Goal: Find contact information: Obtain details needed to contact an individual or organization

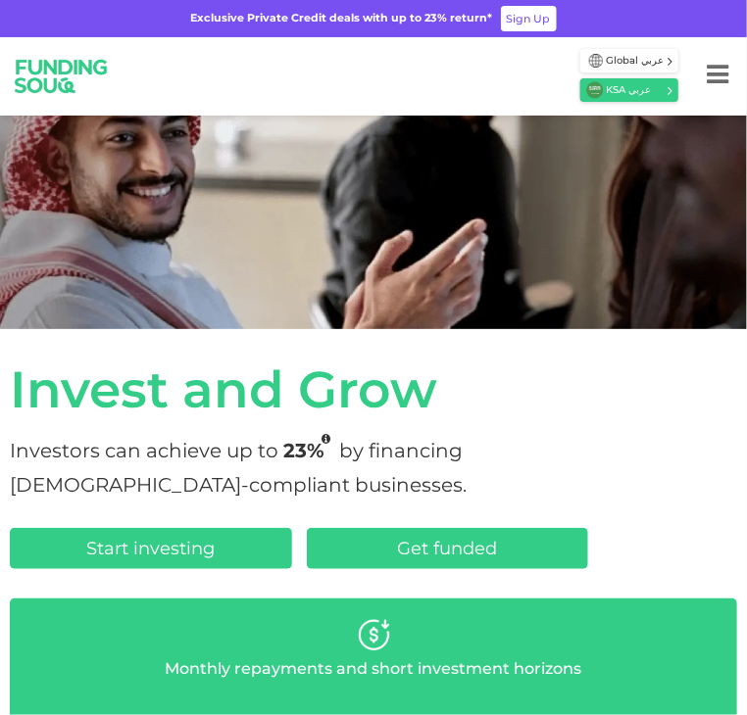
click at [704, 68] on button "Menu" at bounding box center [717, 76] width 59 height 78
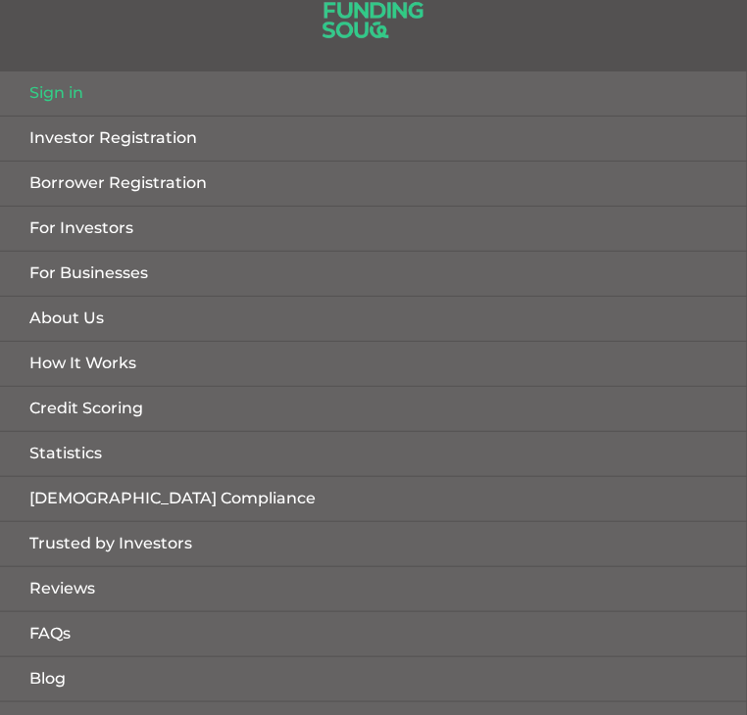
scroll to position [82, 0]
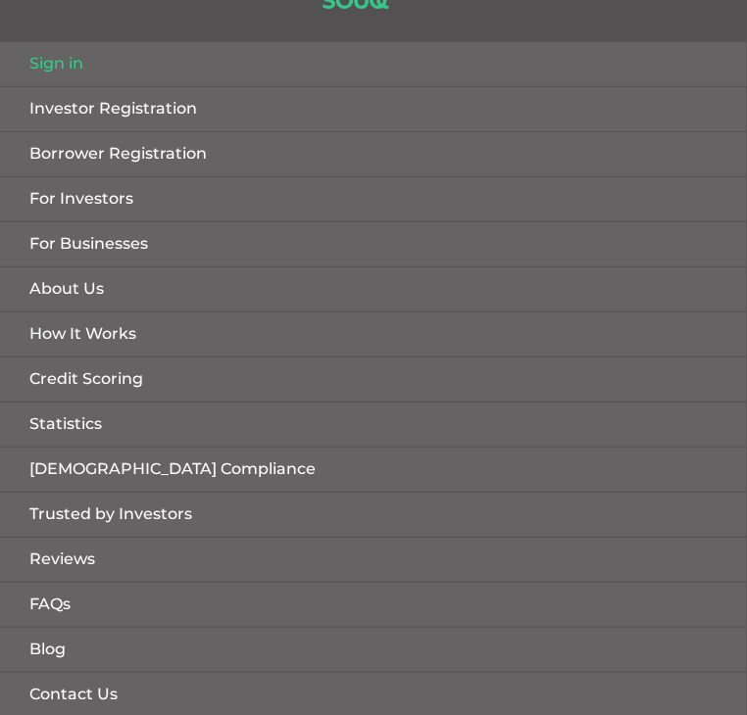
click at [171, 703] on link "Contact Us" at bounding box center [373, 695] width 747 height 44
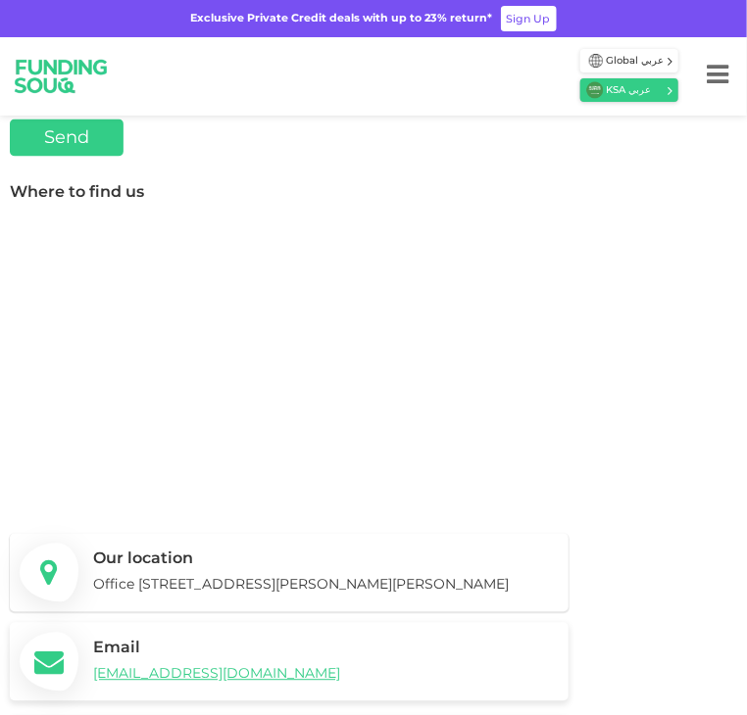
scroll to position [784, 0]
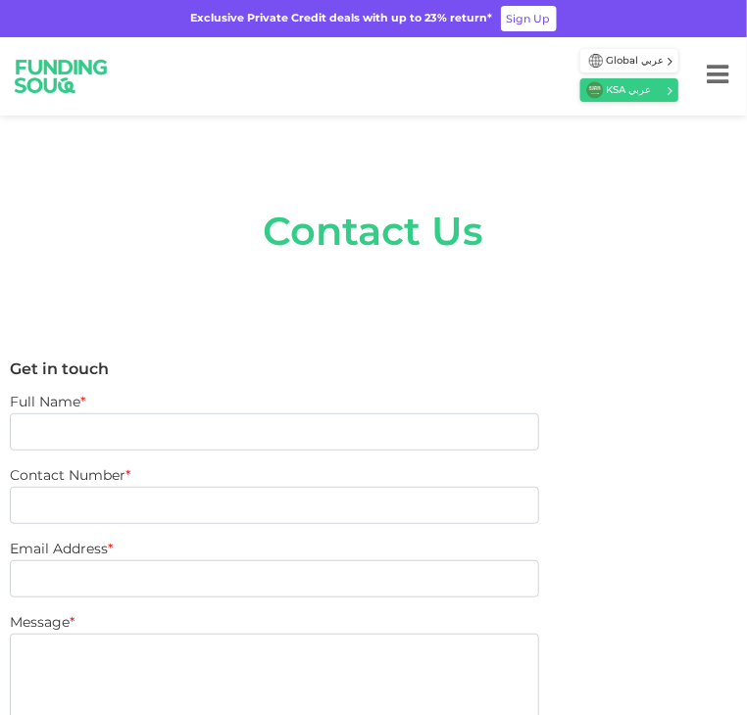
click at [73, 47] on img at bounding box center [61, 76] width 117 height 62
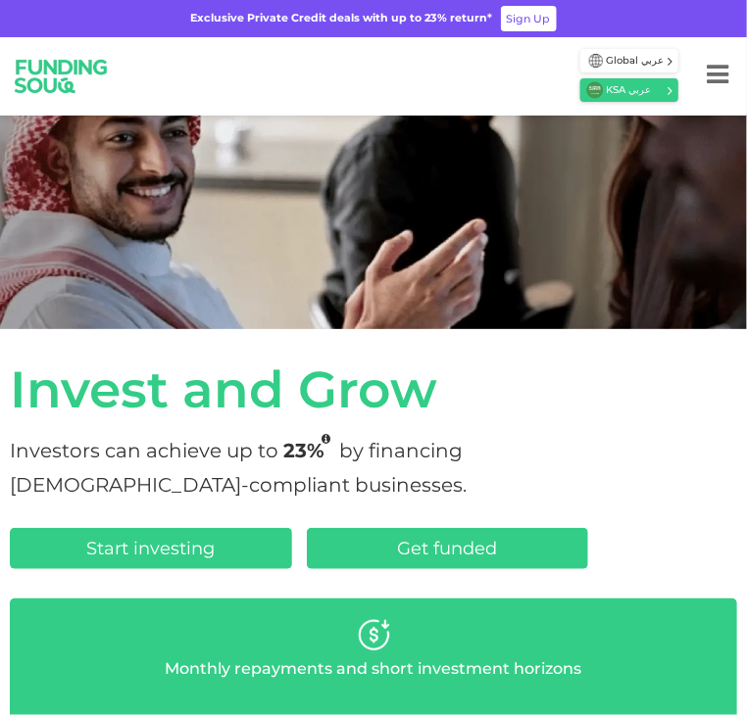
click at [538, 84] on div "For Investors For Businesses More About Us KSA عربي" at bounding box center [373, 76] width 747 height 78
